Goal: Navigation & Orientation: Find specific page/section

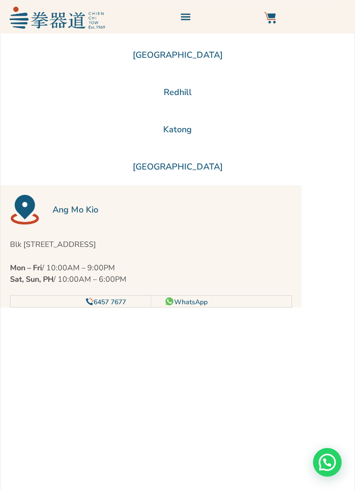
scroll to position [163, 0]
click at [180, 174] on li "[GEOGRAPHIC_DATA]" at bounding box center [177, 166] width 354 height 37
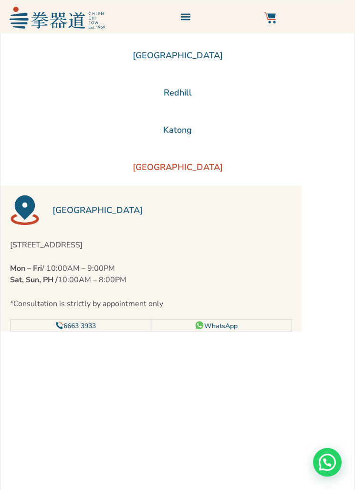
click at [172, 148] on li "Katong" at bounding box center [177, 129] width 354 height 37
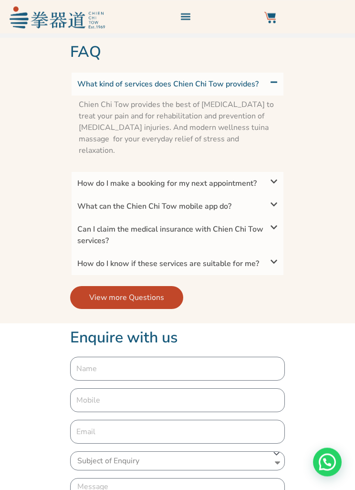
scroll to position [957, 0]
click at [272, 231] on icon at bounding box center [274, 227] width 8 height 8
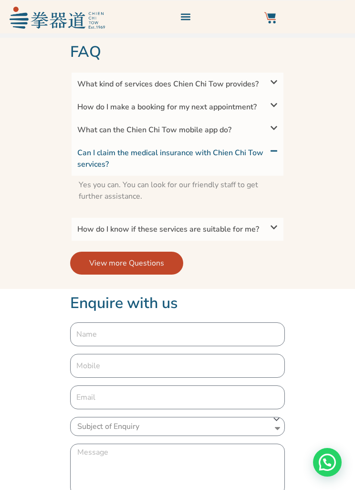
click at [269, 132] on span at bounding box center [273, 128] width 9 height 8
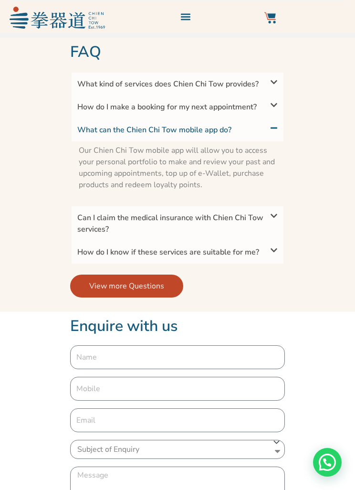
click at [271, 118] on div "How do I make a booking for my next appointment?" at bounding box center [178, 106] width 212 height 23
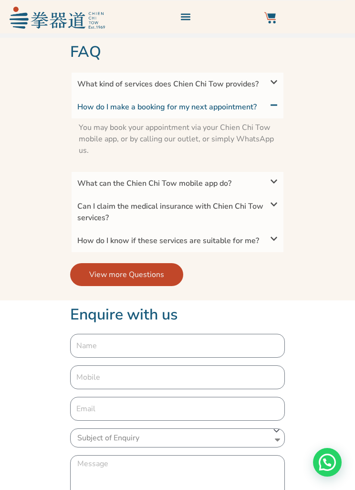
click at [275, 242] on icon at bounding box center [274, 239] width 8 height 8
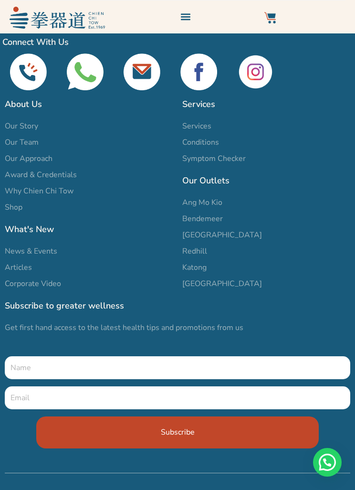
scroll to position [1532, 0]
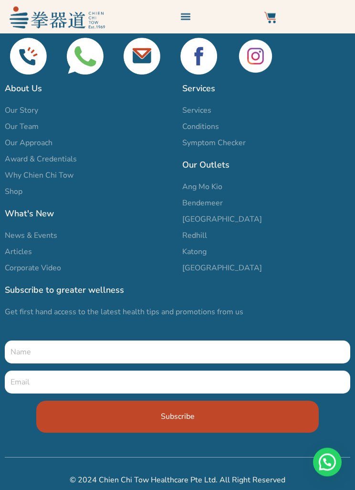
click at [201, 258] on span "Katong" at bounding box center [194, 251] width 24 height 11
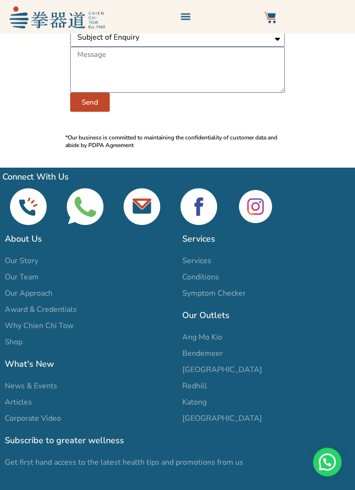
scroll to position [1296, 0]
click at [28, 266] on span "Our Story" at bounding box center [21, 260] width 33 height 11
click at [28, 272] on span "Our Team" at bounding box center [22, 276] width 34 height 11
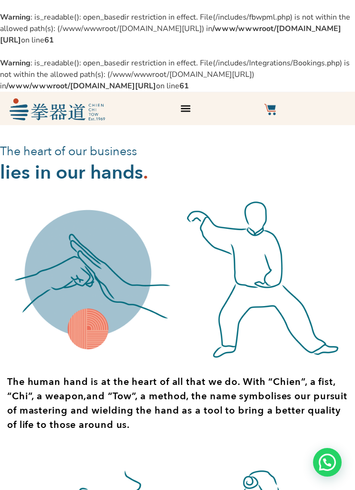
click at [188, 116] on div "Menu Toggle" at bounding box center [186, 108] width 16 height 16
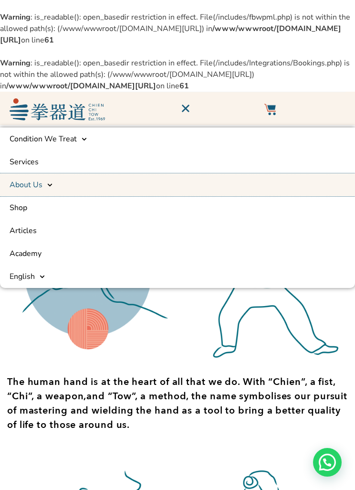
click at [195, 196] on link "About Us" at bounding box center [177, 184] width 355 height 23
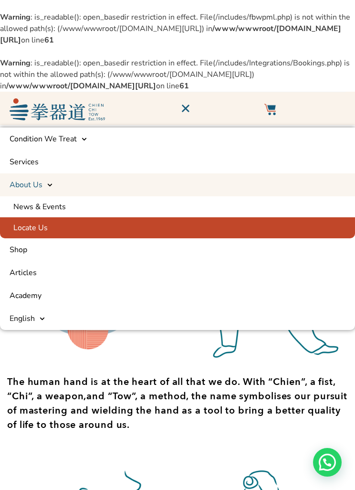
click at [44, 238] on link "Locate Us" at bounding box center [177, 227] width 355 height 21
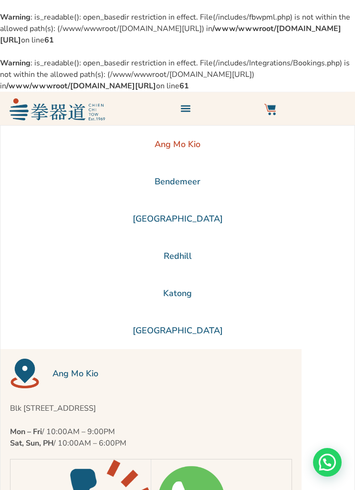
click at [187, 274] on li "Redhill" at bounding box center [177, 255] width 354 height 37
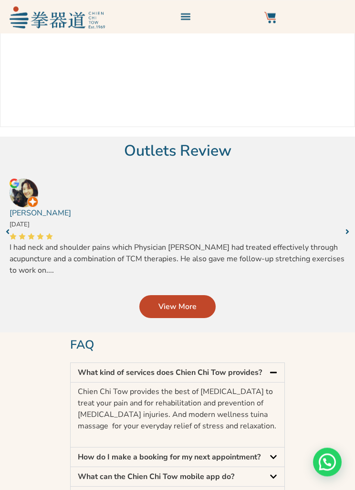
scroll to position [713, 0]
